Goal: Task Accomplishment & Management: Use online tool/utility

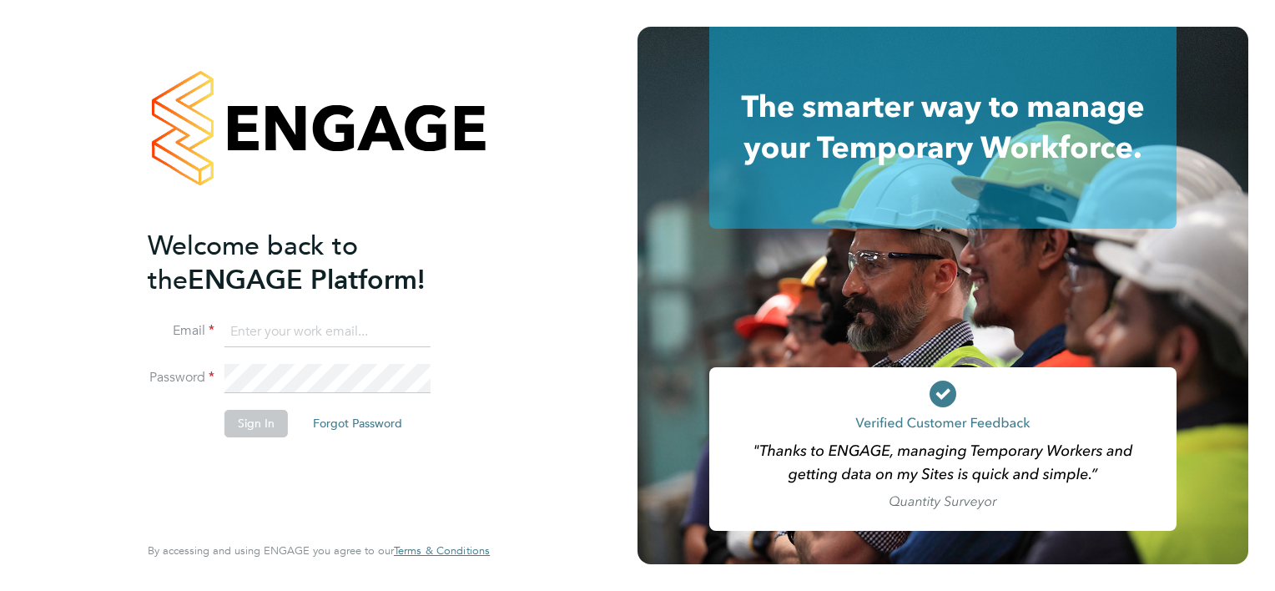
click at [259, 330] on input at bounding box center [327, 332] width 206 height 30
type input "[PERSON_NAME][EMAIL_ADDRESS][DOMAIN_NAME]"
drag, startPoint x: 250, startPoint y: 418, endPoint x: 267, endPoint y: 418, distance: 16.7
click at [250, 419] on button "Sign In" at bounding box center [255, 423] width 63 height 27
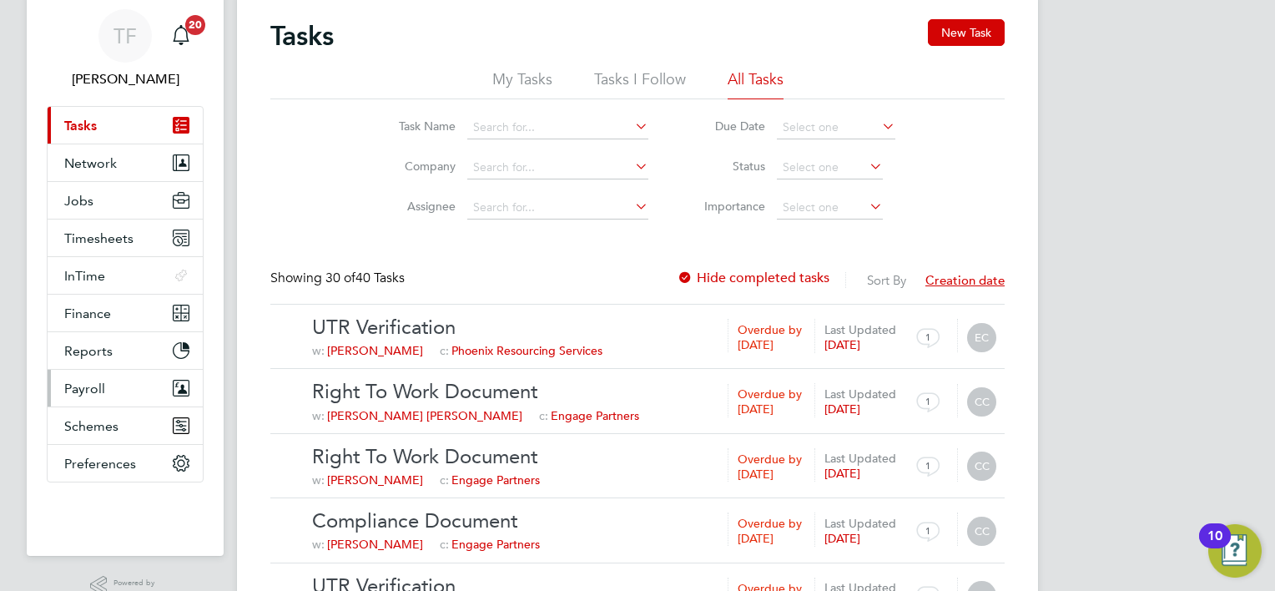
scroll to position [83, 0]
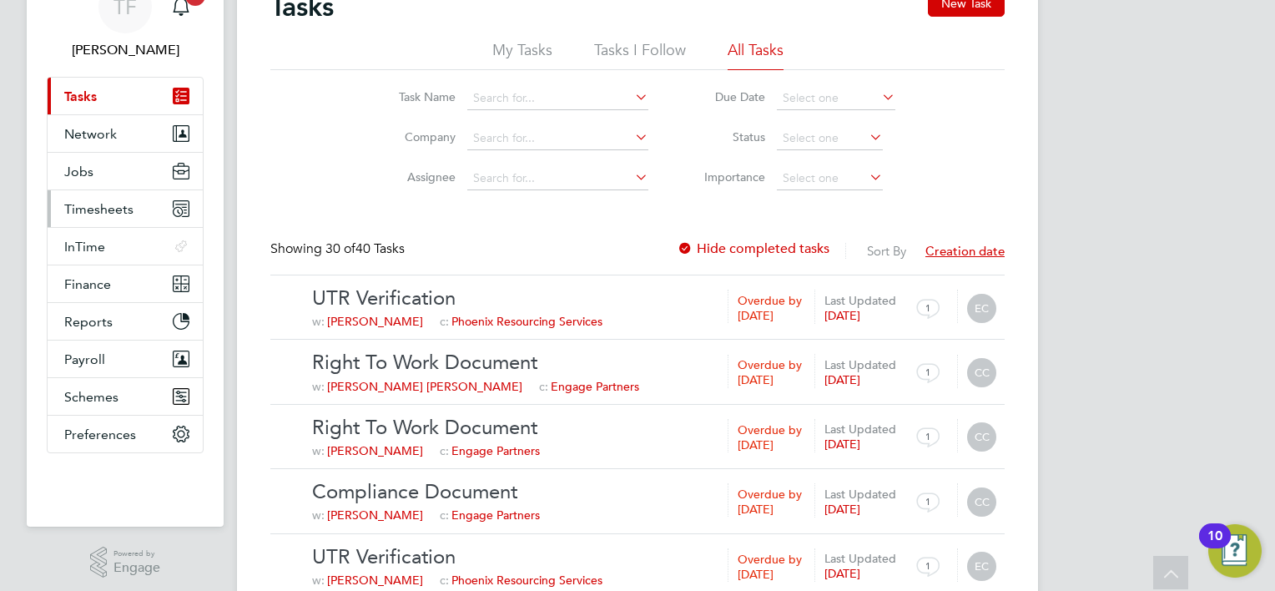
click at [83, 201] on span "Timesheets" at bounding box center [98, 209] width 69 height 16
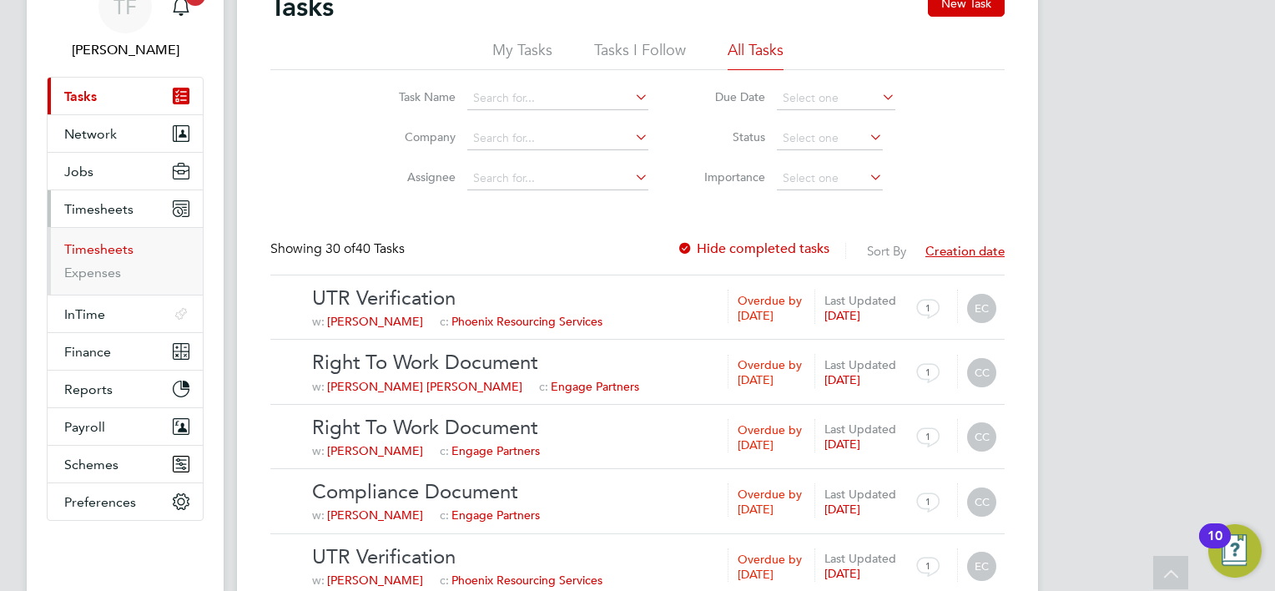
click at [95, 251] on link "Timesheets" at bounding box center [98, 249] width 69 height 16
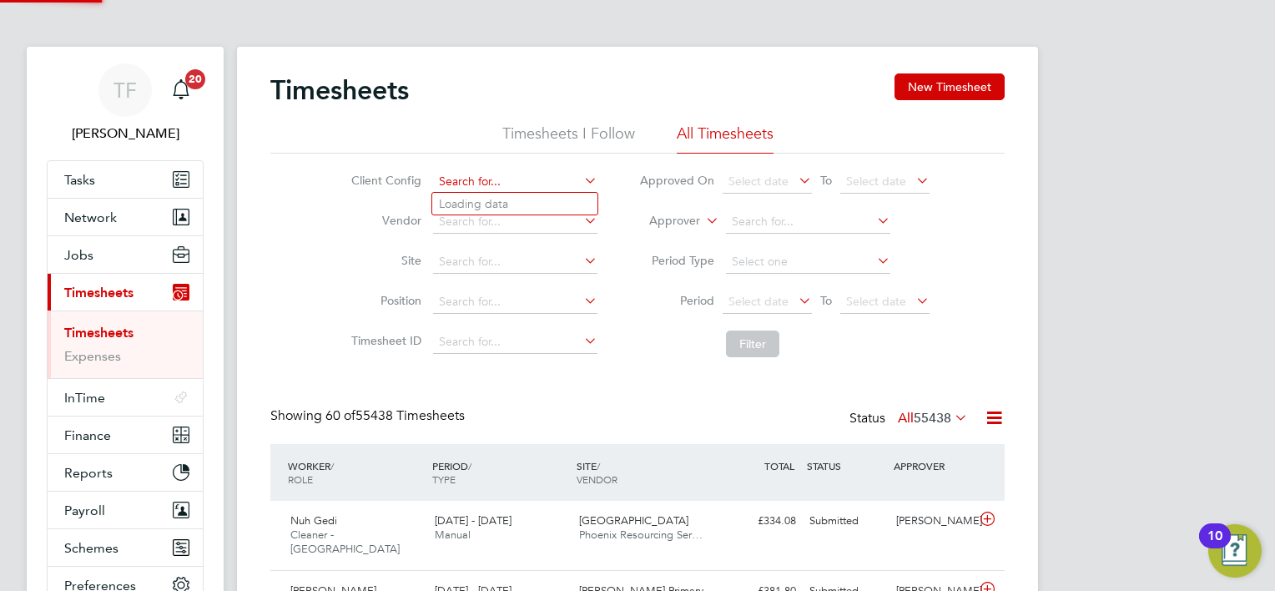
click at [440, 177] on input at bounding box center [515, 181] width 164 height 23
click at [486, 184] on input at bounding box center [515, 181] width 164 height 23
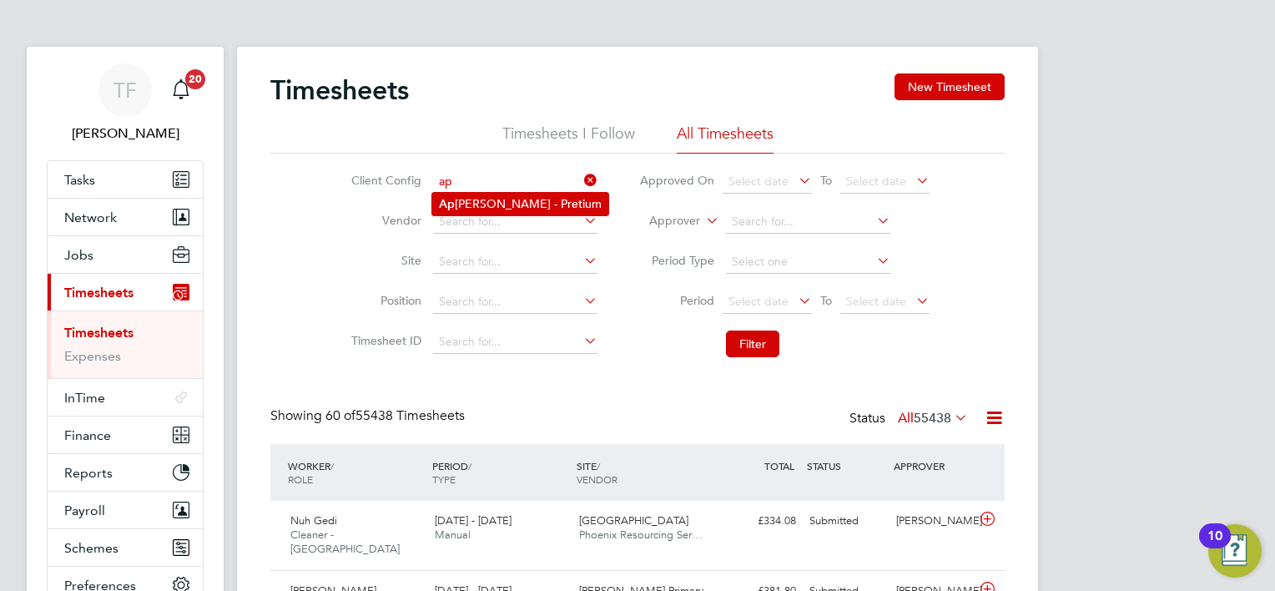
click at [479, 201] on li "Ap leona - Pretium" at bounding box center [520, 204] width 176 height 23
type input "Apleona - Pretium"
click at [767, 304] on span "Select date" at bounding box center [758, 301] width 60 height 15
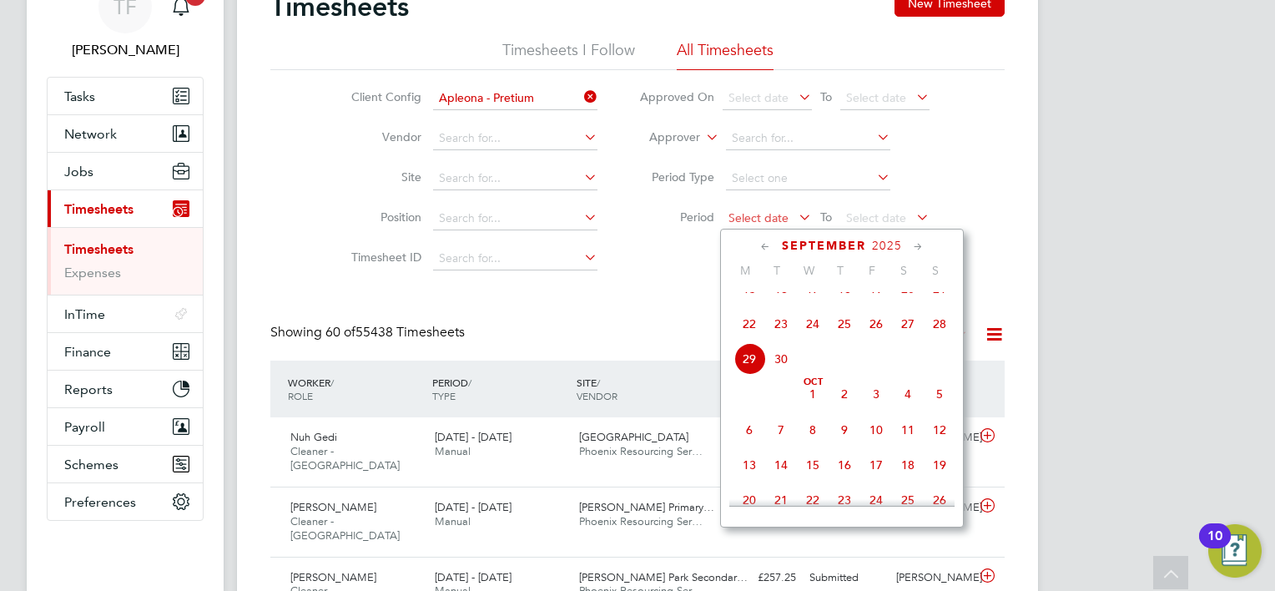
click at [725, 215] on span "Select date" at bounding box center [766, 219] width 89 height 23
click at [742, 301] on span "15" at bounding box center [749, 289] width 32 height 32
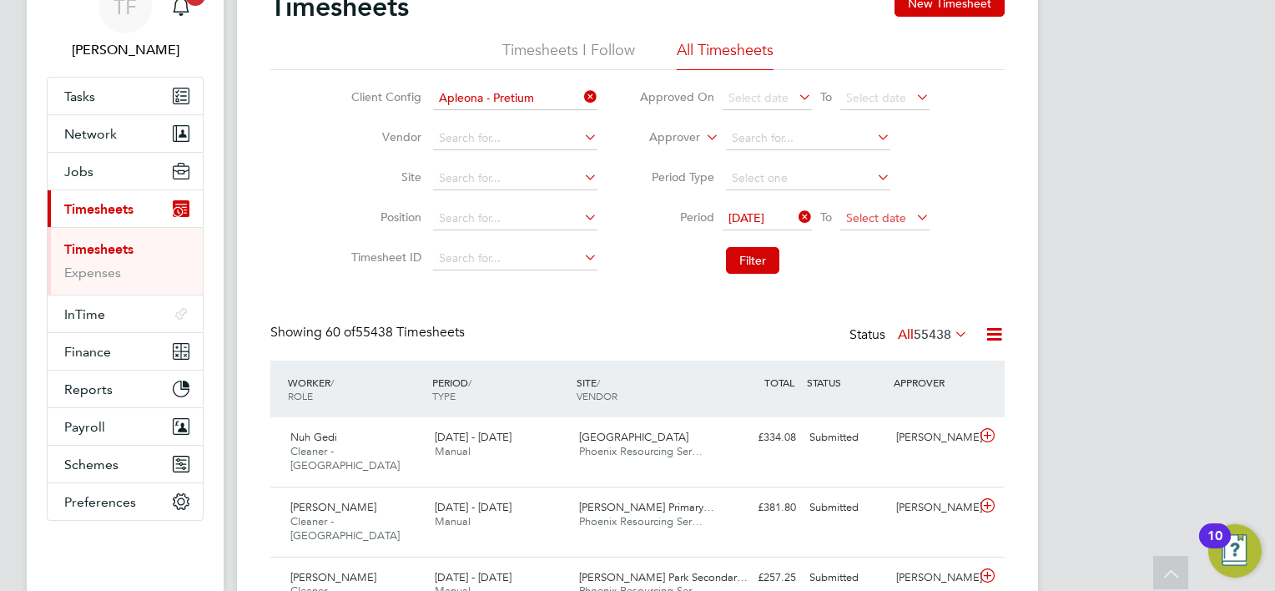
click at [847, 219] on span "Select date" at bounding box center [876, 217] width 60 height 15
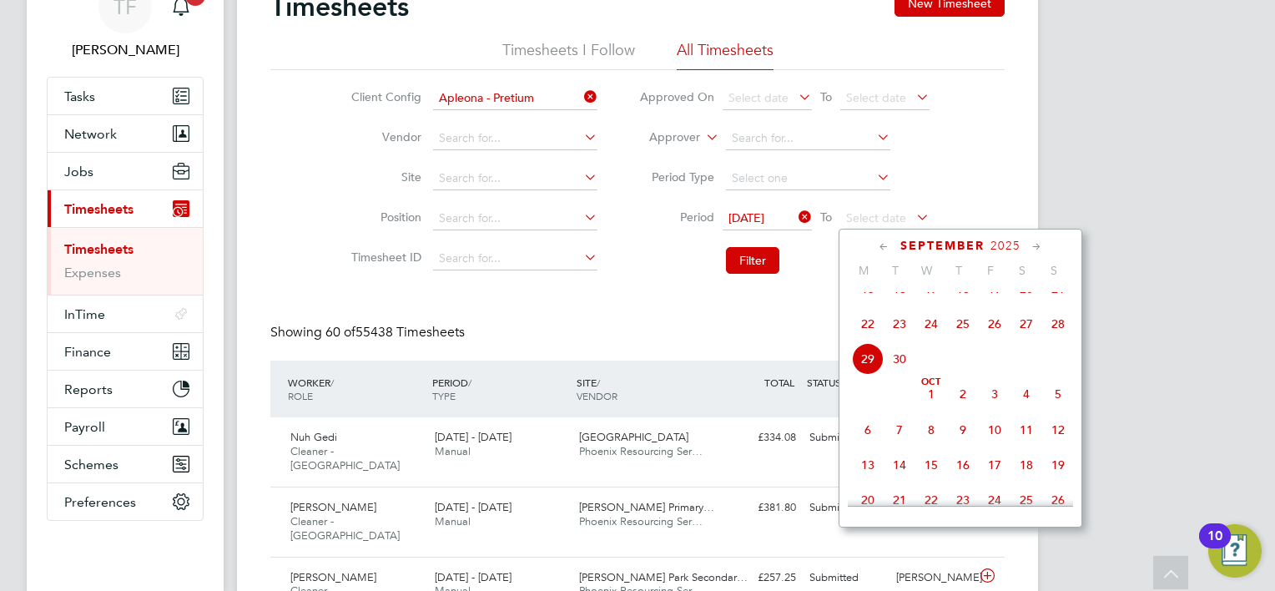
click at [1058, 304] on span "21" at bounding box center [1058, 289] width 32 height 32
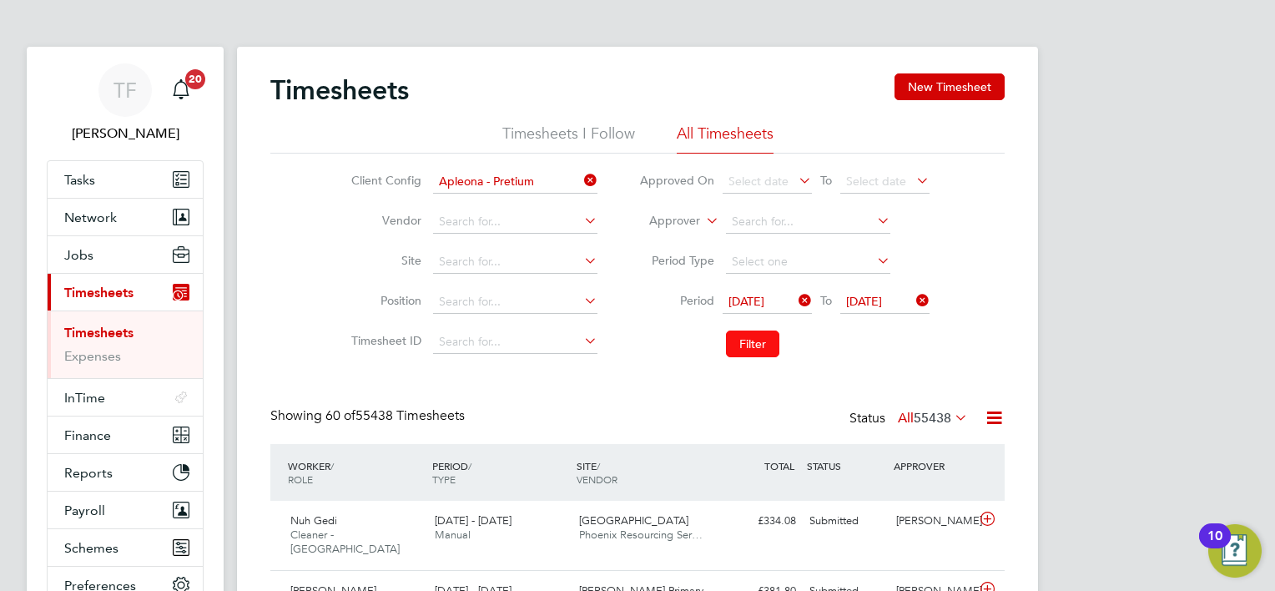
click at [751, 338] on button "Filter" at bounding box center [752, 343] width 53 height 27
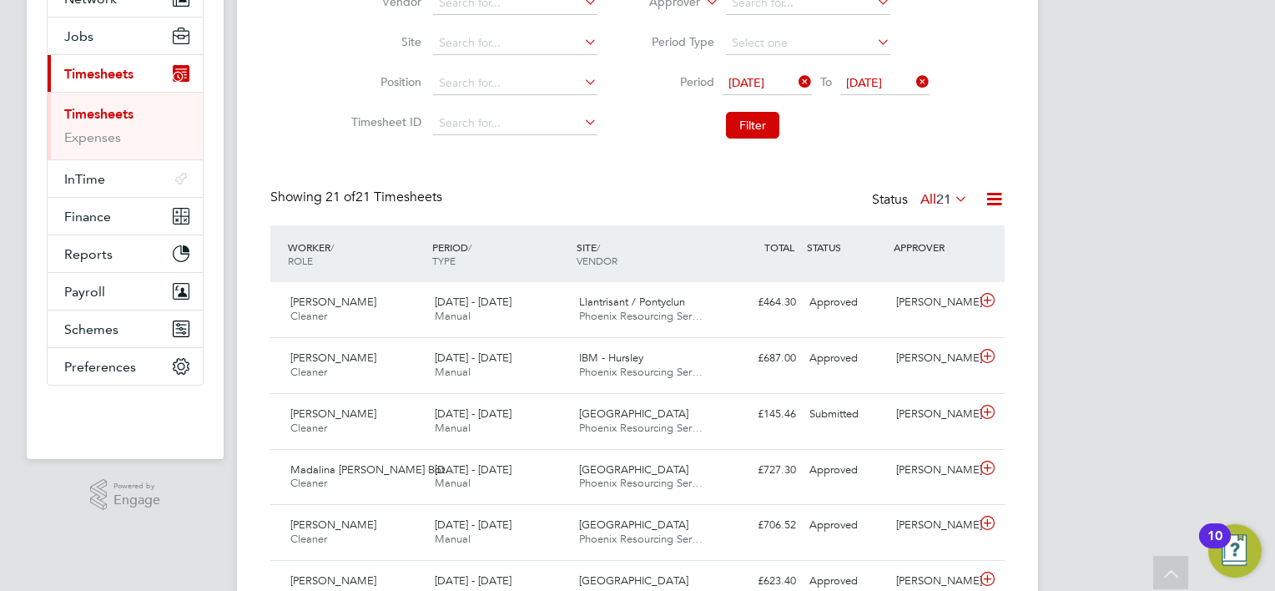
click at [989, 196] on icon at bounding box center [994, 199] width 21 height 21
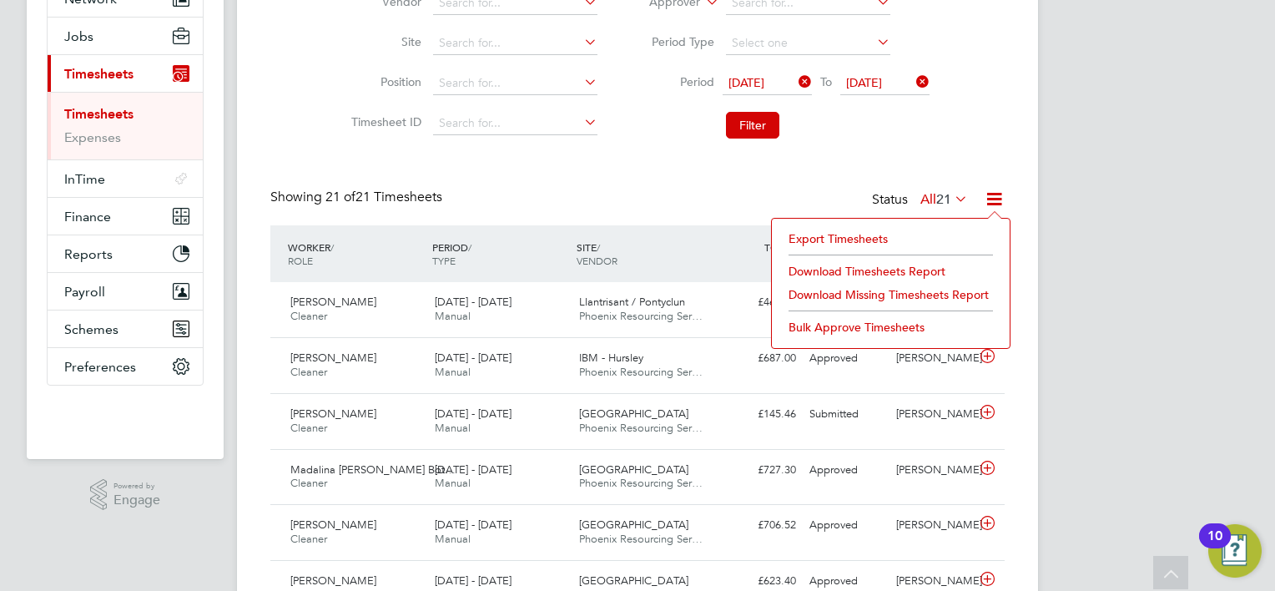
click at [840, 274] on li "Download Timesheets Report" at bounding box center [890, 270] width 221 height 23
